Goal: Information Seeking & Learning: Find specific fact

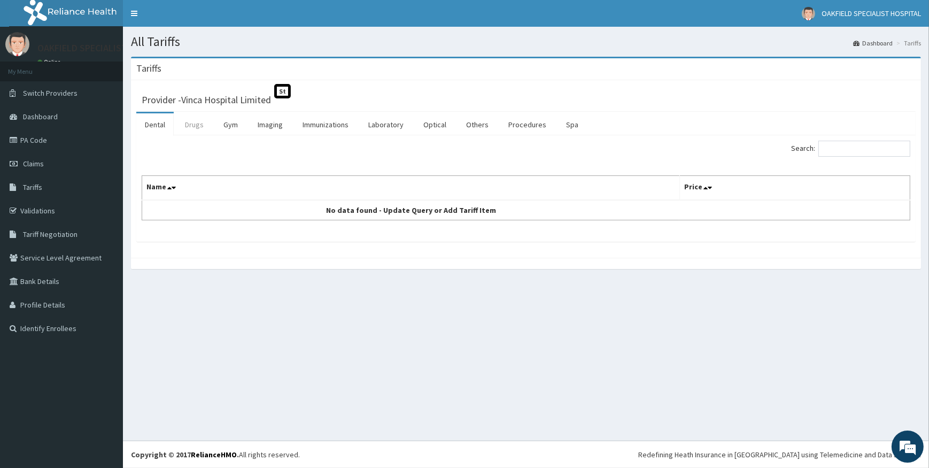
click at [187, 123] on link "Drugs" at bounding box center [194, 124] width 36 height 22
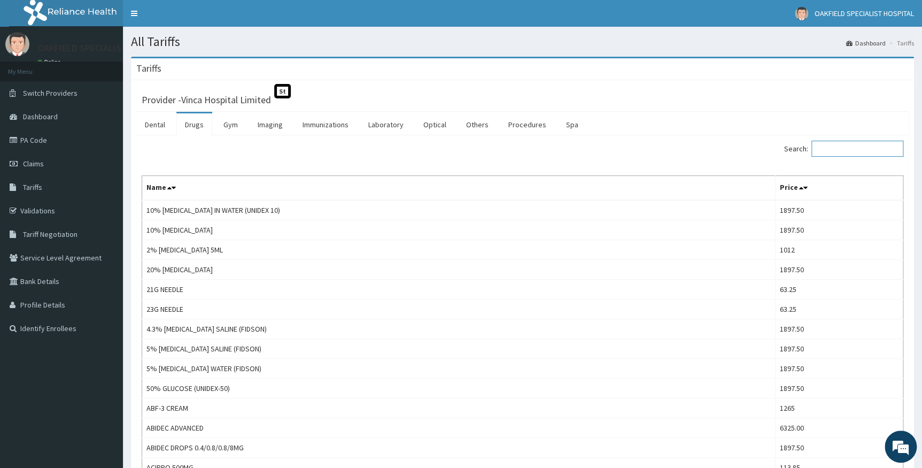
click at [853, 153] on input "Search:" at bounding box center [857, 149] width 92 height 16
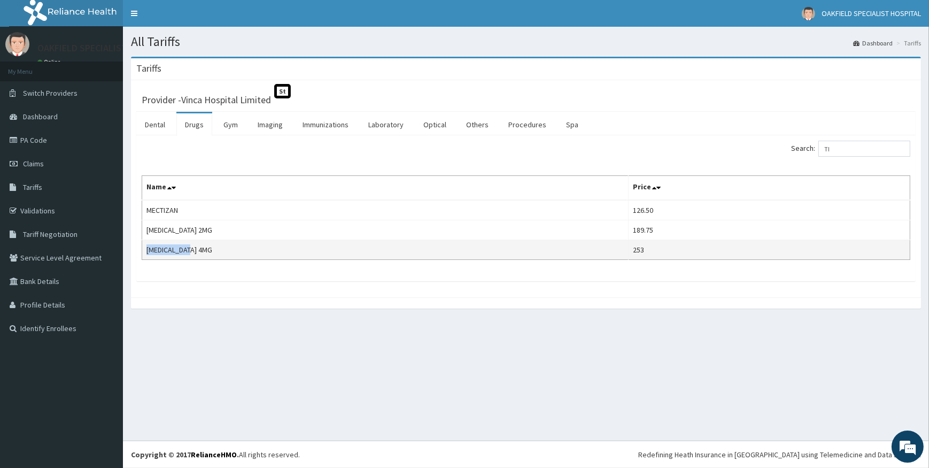
drag, startPoint x: 145, startPoint y: 244, endPoint x: 192, endPoint y: 244, distance: 47.0
click at [192, 244] on td "[MEDICAL_DATA] 4MG" at bounding box center [385, 250] width 486 height 20
copy td "[MEDICAL_DATA] 4MG"
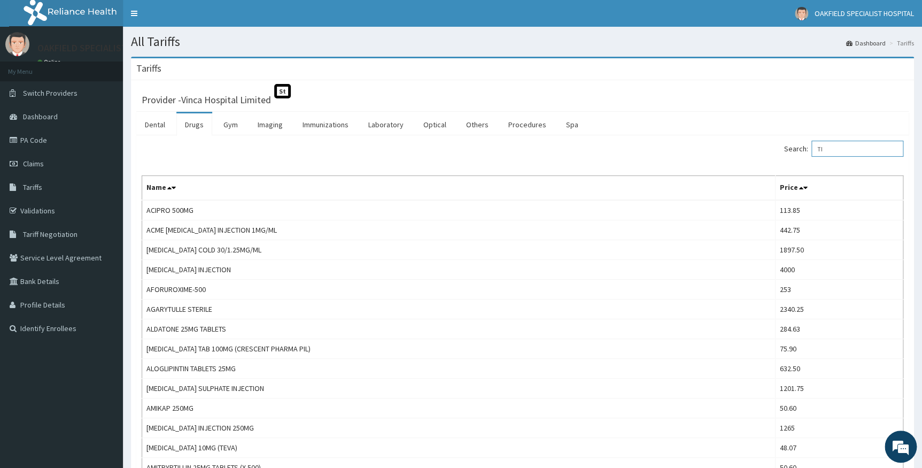
click at [833, 149] on input "TI" at bounding box center [857, 149] width 92 height 16
type input "T"
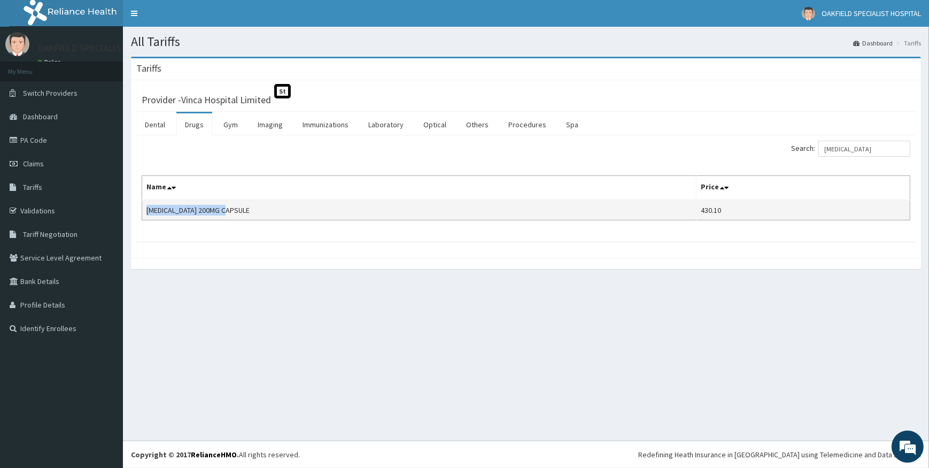
drag, startPoint x: 147, startPoint y: 205, endPoint x: 237, endPoint y: 205, distance: 90.3
click at [237, 205] on td "[MEDICAL_DATA] 200MG CAPSULE" at bounding box center [419, 210] width 554 height 20
copy td "[MEDICAL_DATA] 200MG CAPSULE"
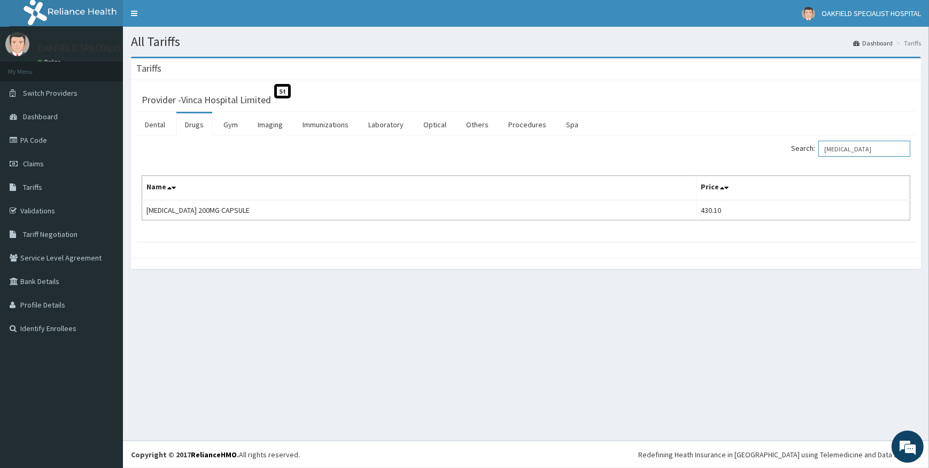
click at [870, 152] on input "[MEDICAL_DATA]" at bounding box center [864, 149] width 92 height 16
type input "C"
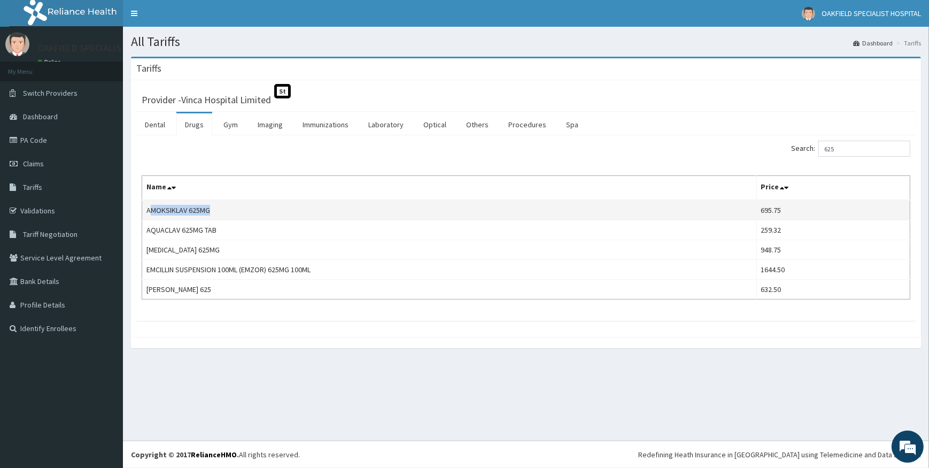
drag, startPoint x: 149, startPoint y: 209, endPoint x: 219, endPoint y: 207, distance: 69.5
click at [219, 207] on td "AMOKSIKLAV 625MG" at bounding box center [449, 210] width 615 height 20
drag, startPoint x: 146, startPoint y: 207, endPoint x: 209, endPoint y: 205, distance: 63.1
click at [209, 205] on td "AMOKSIKLAV 625MG" at bounding box center [449, 210] width 615 height 20
copy td "AMOKSIKLAV 625MG"
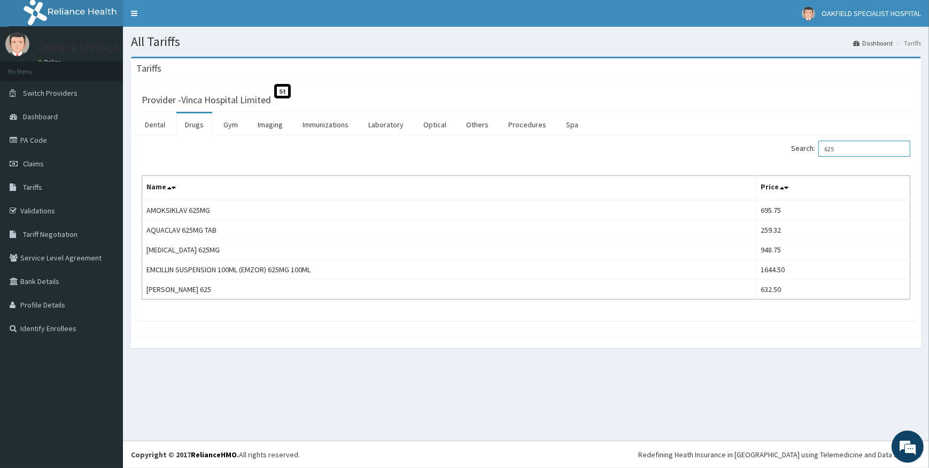
click at [851, 146] on input "625" at bounding box center [864, 149] width 92 height 16
type input "6"
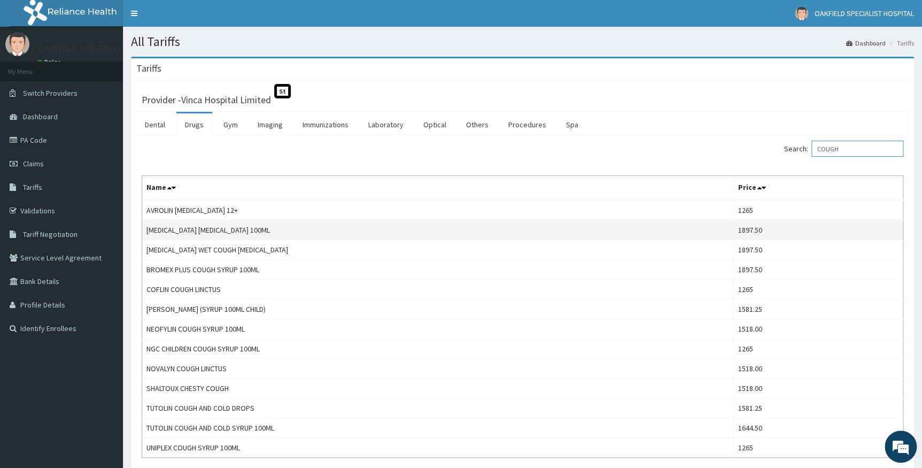
type input "COUGH"
drag, startPoint x: 144, startPoint y: 227, endPoint x: 237, endPoint y: 227, distance: 93.0
click at [237, 227] on td "[MEDICAL_DATA] [MEDICAL_DATA] 100ML" at bounding box center [437, 230] width 591 height 20
copy td "[MEDICAL_DATA] [MEDICAL_DATA] 100ML"
